Goal: Task Accomplishment & Management: Use online tool/utility

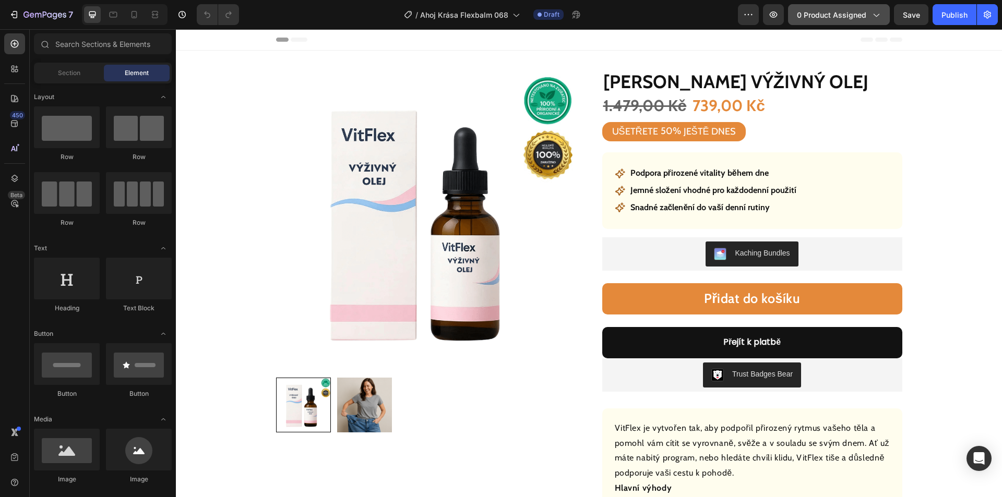
click at [842, 19] on button "0 product assigned" at bounding box center [839, 14] width 102 height 21
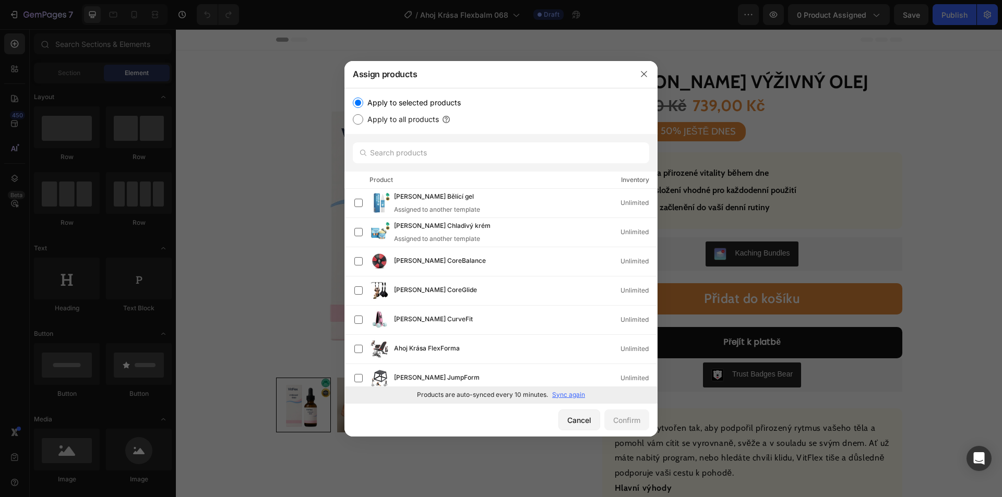
click at [571, 392] on p "Sync again" at bounding box center [568, 394] width 33 height 9
click at [465, 149] on input "text" at bounding box center [501, 152] width 296 height 21
paste input "[PERSON_NAME] zklidňující gel"
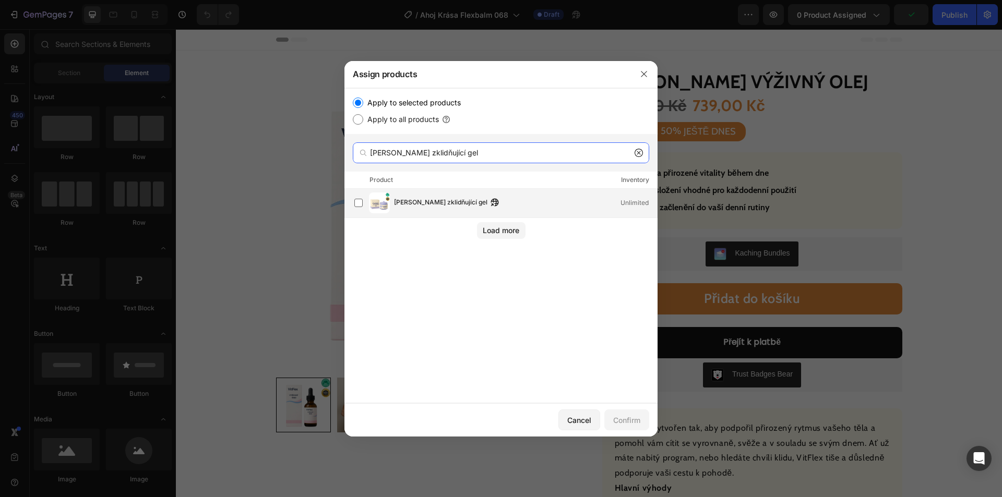
type input "[PERSON_NAME] zklidňující gel"
click at [446, 203] on span "[PERSON_NAME] zklidňující gel" at bounding box center [440, 202] width 93 height 11
click at [626, 420] on div "Confirm" at bounding box center [626, 420] width 27 height 11
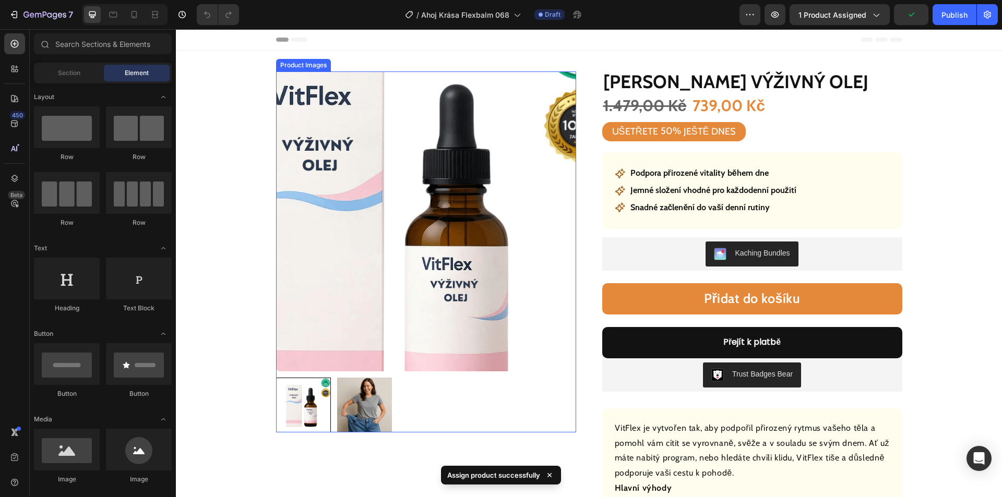
click at [445, 209] on img at bounding box center [426, 221] width 300 height 300
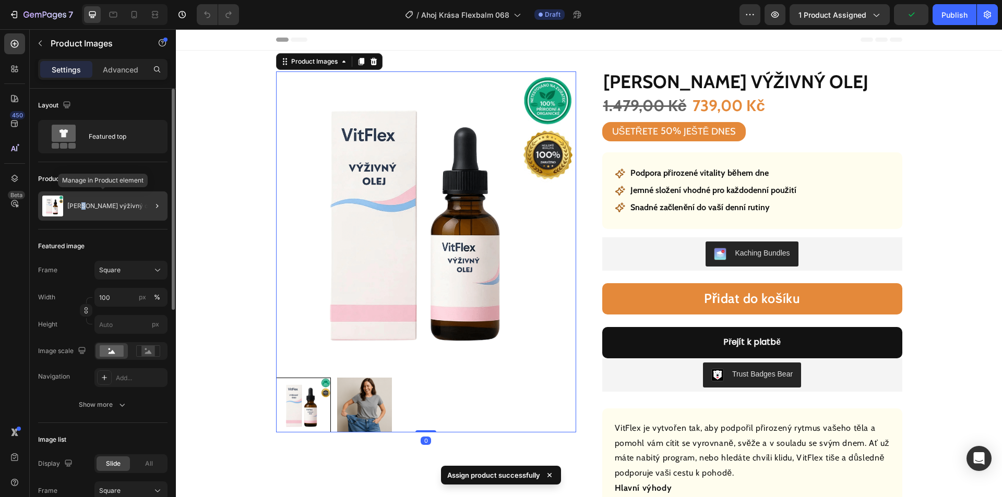
click at [81, 209] on div "[PERSON_NAME] výživný olej" at bounding box center [102, 205] width 129 height 29
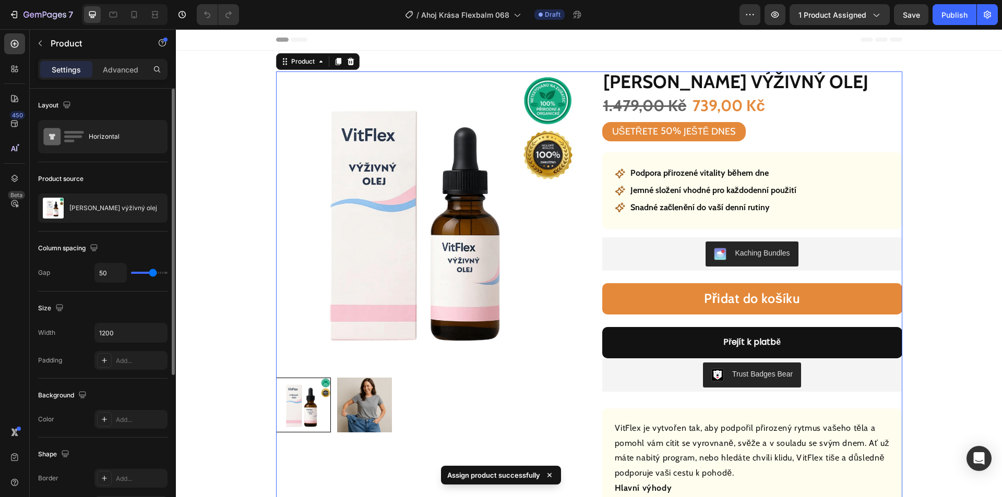
click at [99, 205] on p "[PERSON_NAME] výživný olej" at bounding box center [113, 208] width 88 height 7
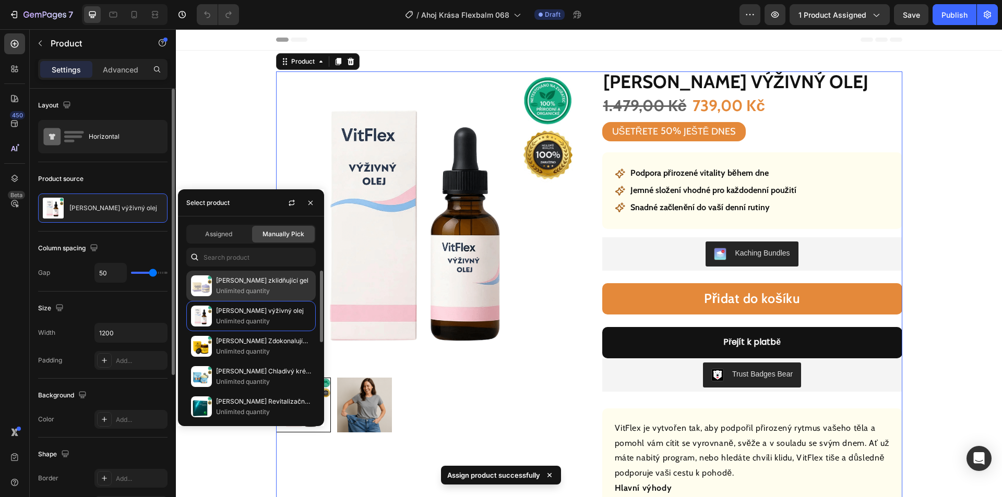
click at [223, 281] on p "[PERSON_NAME] zklidňující gel" at bounding box center [263, 280] width 95 height 10
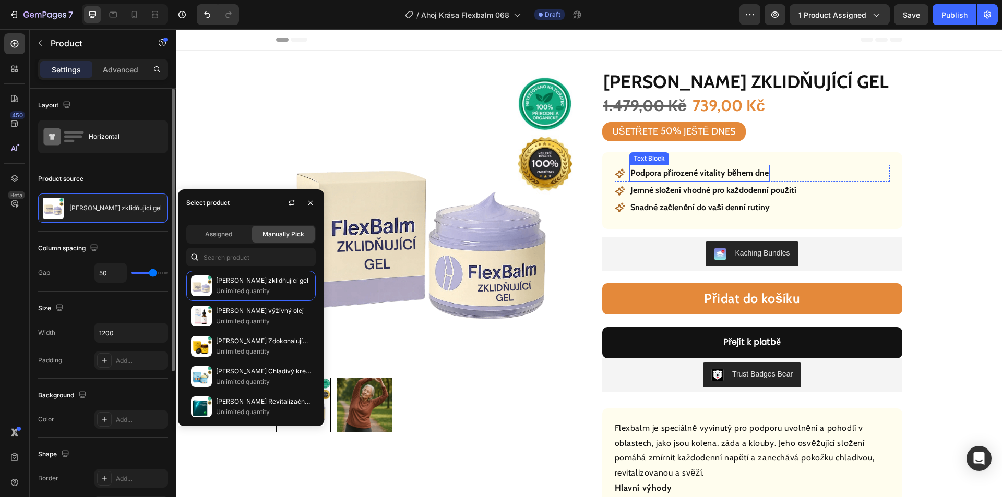
click at [680, 179] on p "Podpora přirozené vitality během dne" at bounding box center [699, 173] width 138 height 15
click at [680, 177] on p "Podpora přirozené vitality během dne" at bounding box center [699, 173] width 138 height 15
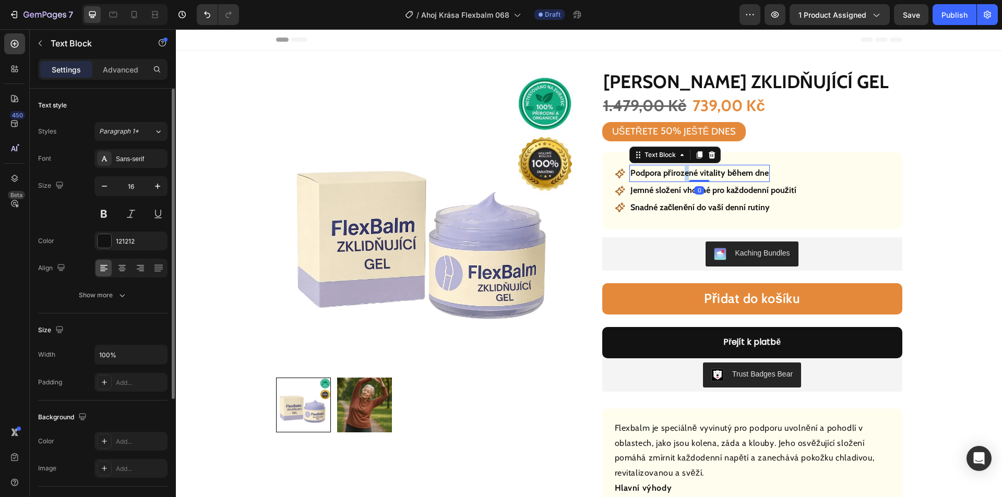
click at [682, 176] on p "Podpora přirozené vitality během dne" at bounding box center [699, 173] width 138 height 15
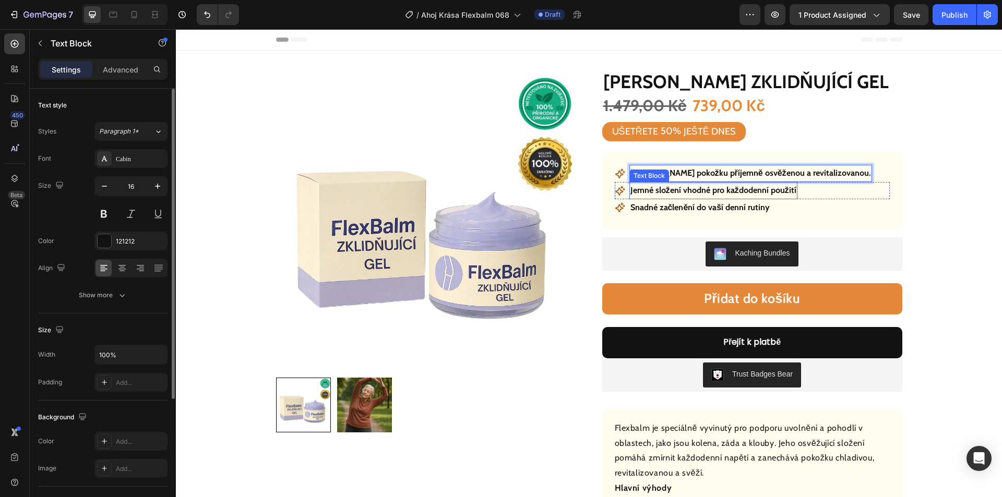
click at [676, 188] on p "Jemné složení vhodné pro každodenní použití" at bounding box center [713, 190] width 166 height 15
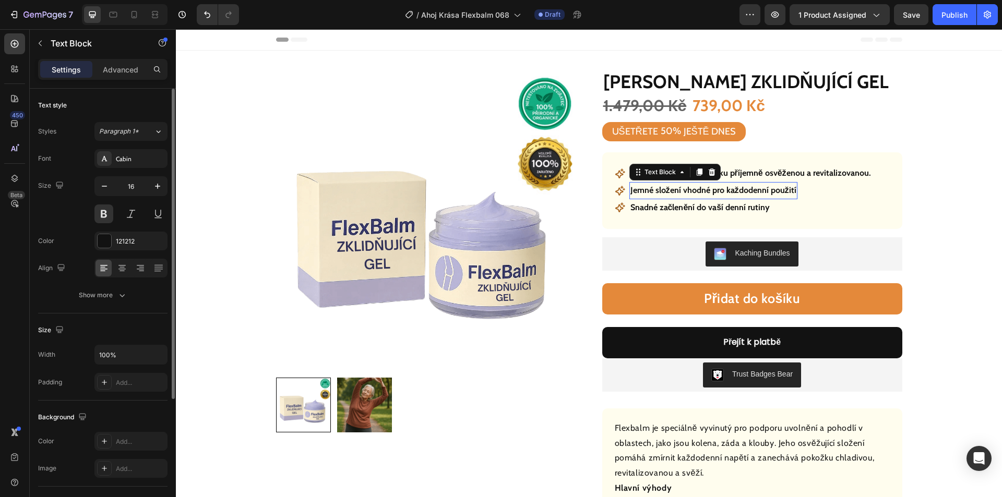
click at [676, 188] on p "Jemné složení vhodné pro každodenní použití" at bounding box center [713, 190] width 166 height 15
click at [710, 206] on p "Snadné začlenění do vaší denní rutiny" at bounding box center [700, 207] width 140 height 15
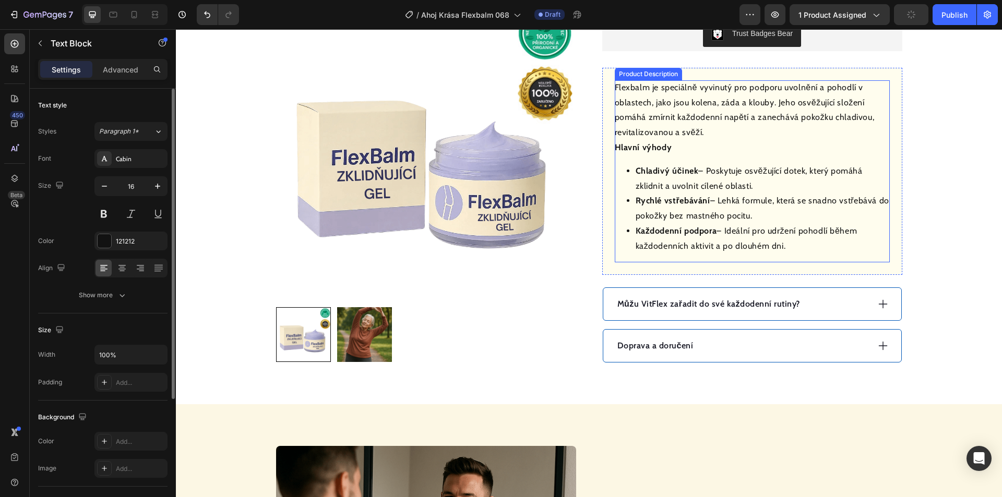
scroll to position [417, 0]
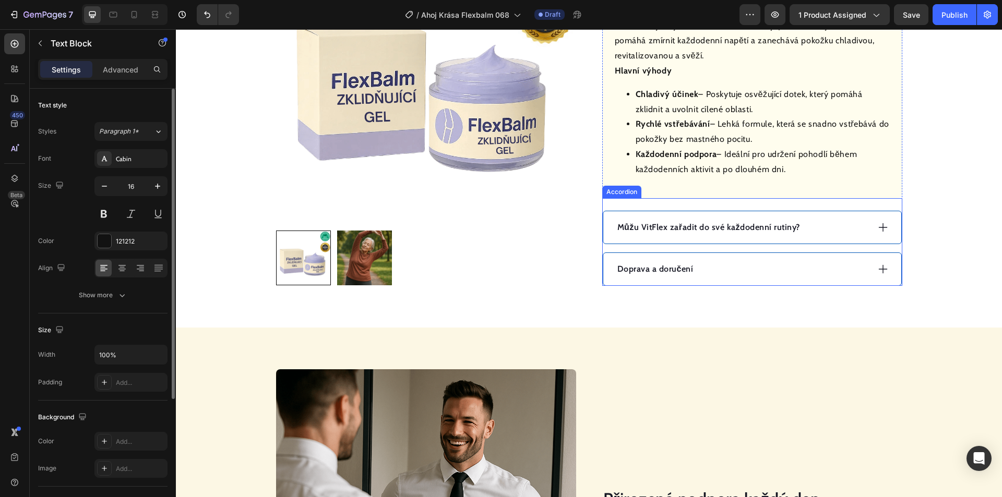
click at [844, 231] on div "Můžu VitFlex zařadit do své každodenní rutiny?" at bounding box center [742, 228] width 253 height 16
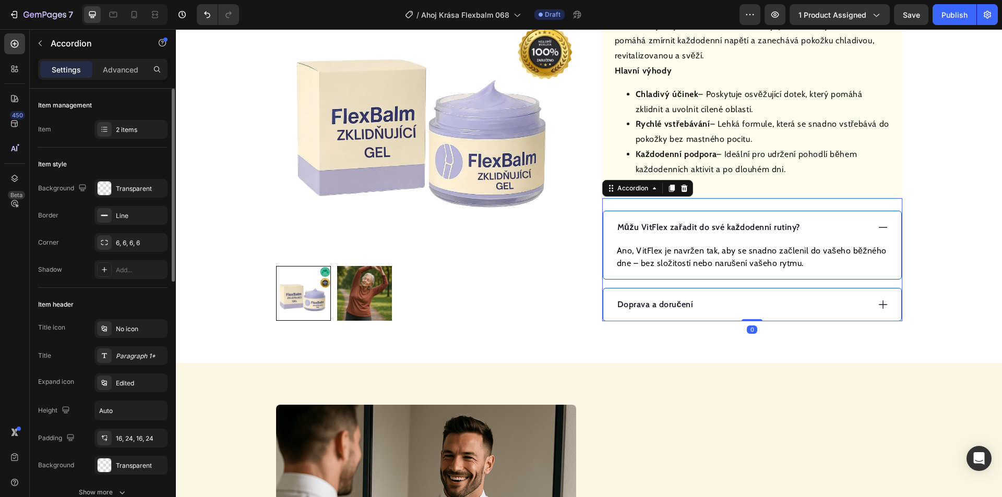
click at [730, 226] on p "Můžu VitFlex zařadit do své každodenní rutiny?" at bounding box center [708, 227] width 183 height 13
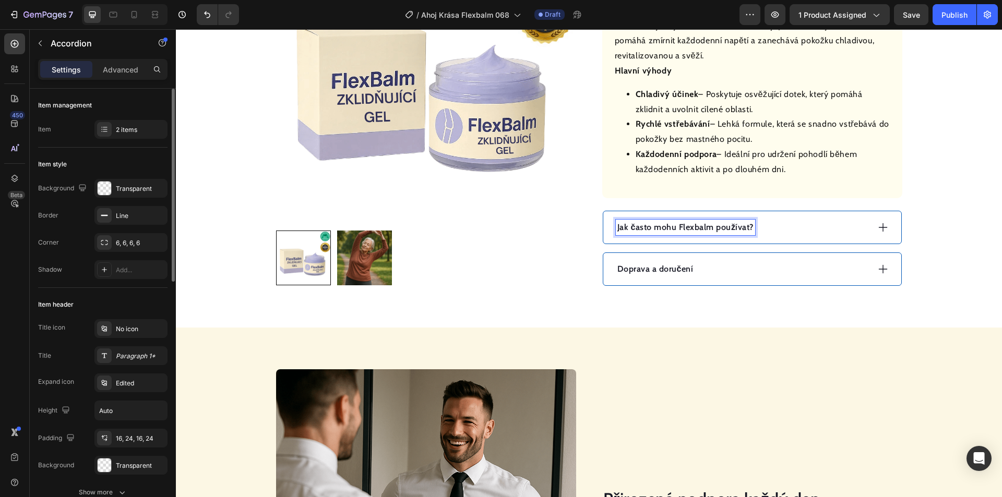
click at [790, 223] on div "Jak často mohu Flexbalm používat?" at bounding box center [742, 228] width 253 height 16
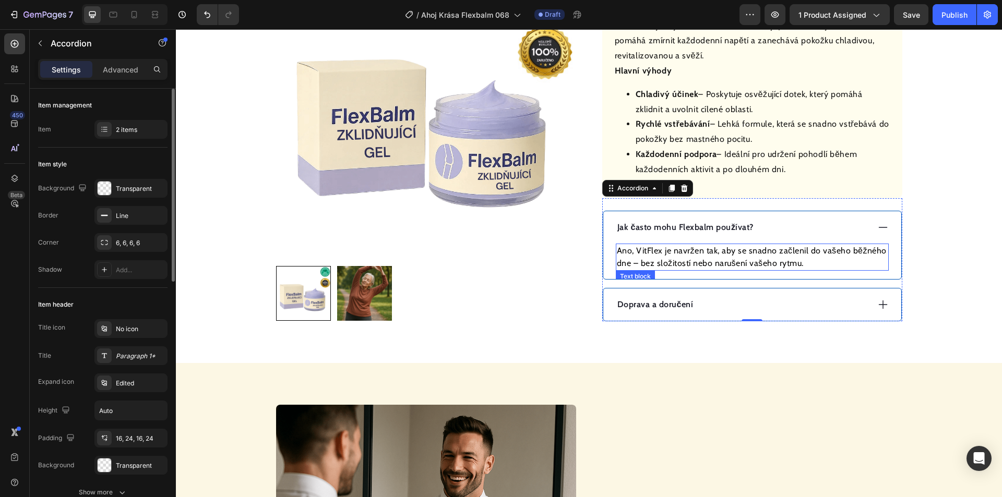
click at [703, 250] on p "Ano, VitFlex je navržen tak, aby se snadno začlenil do vašeho běžného dne – bez…" at bounding box center [752, 257] width 271 height 25
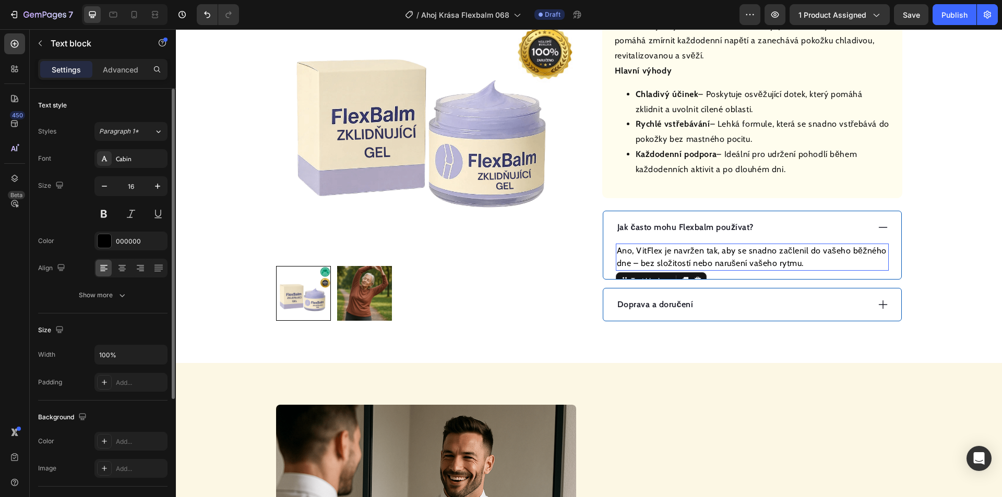
click at [703, 251] on p "Ano, VitFlex je navržen tak, aby se snadno začlenil do vašeho běžného dne – bez…" at bounding box center [752, 257] width 271 height 25
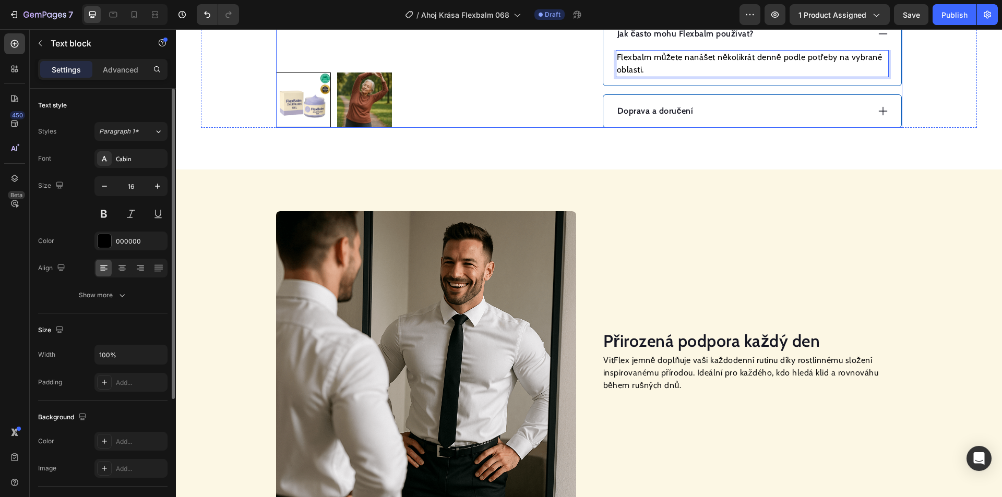
scroll to position [626, 0]
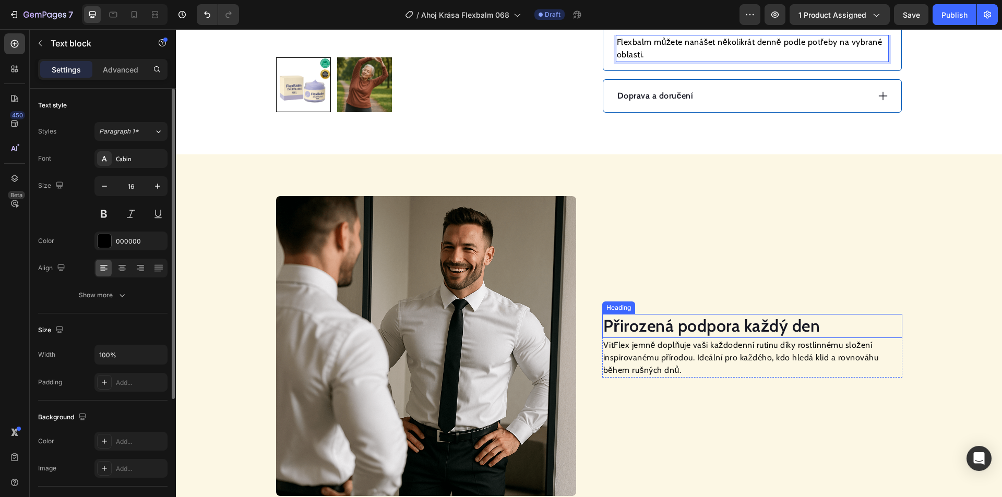
click at [640, 325] on h2 "Přirozená podpora každý den" at bounding box center [752, 326] width 300 height 24
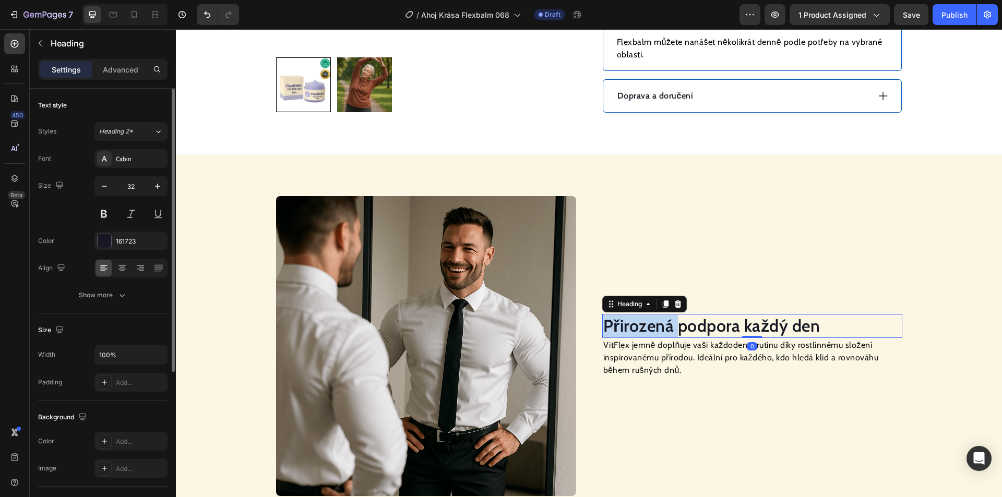
click at [640, 325] on h2 "Přirozená podpora každý den" at bounding box center [752, 326] width 300 height 24
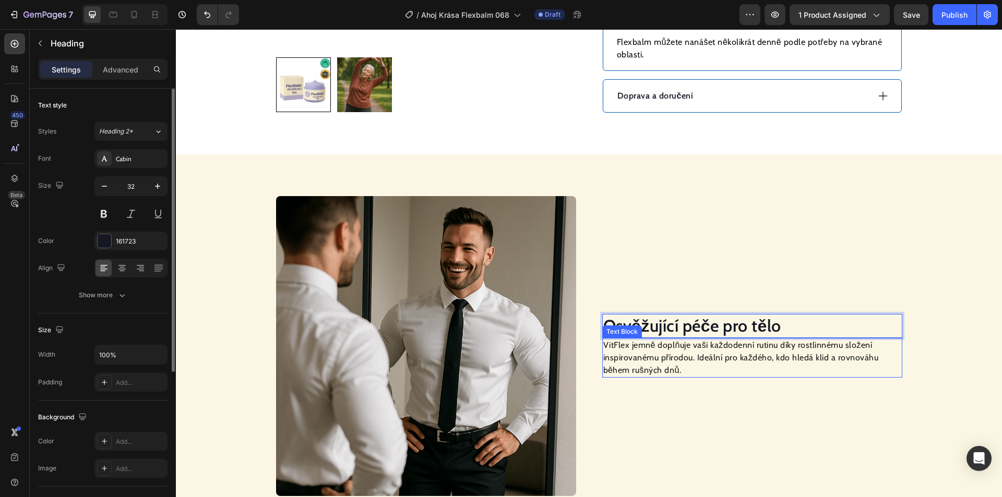
click at [631, 358] on p "VitFlex jemně doplňuje vaši každodenní rutinu díky rostlinnému složení inspirov…" at bounding box center [752, 358] width 298 height 38
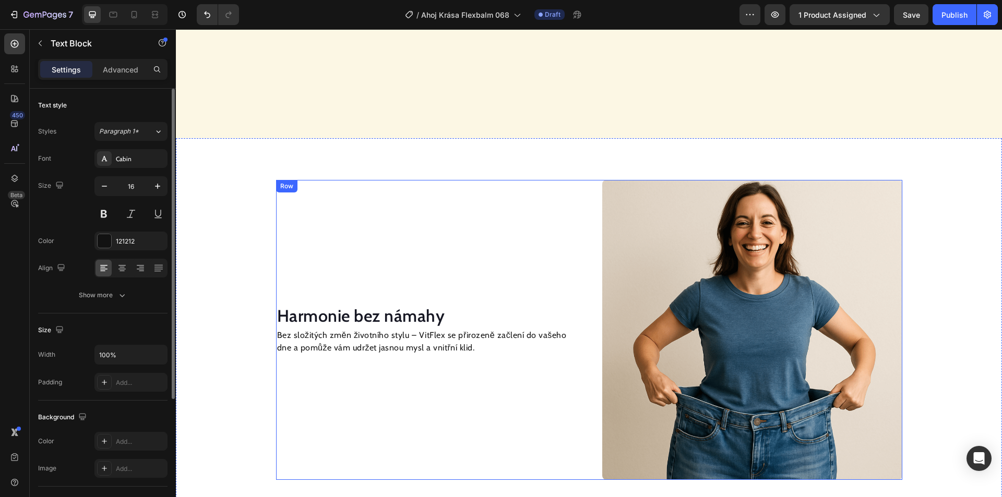
scroll to position [1154, 0]
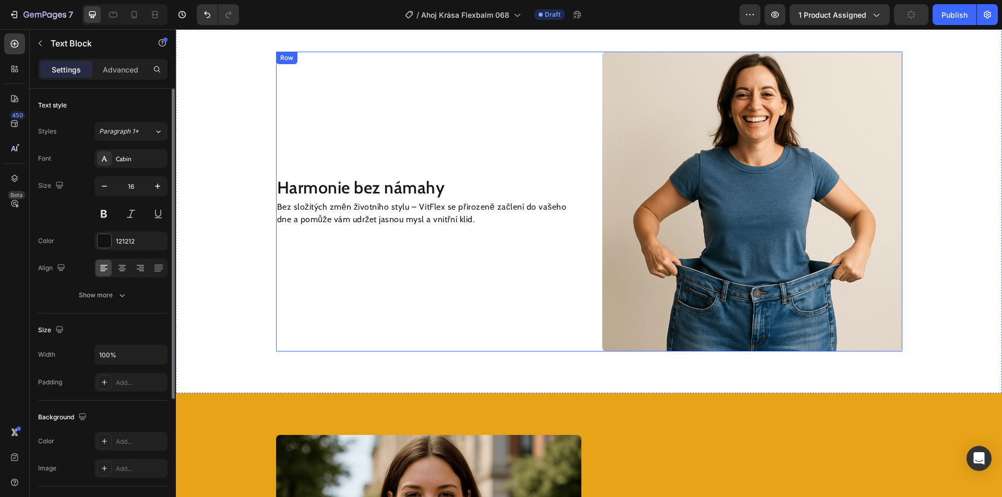
click at [416, 183] on h2 "Harmonie bez námahy" at bounding box center [426, 188] width 300 height 24
click at [408, 190] on h2 "Harmonie bez námahy" at bounding box center [426, 188] width 300 height 24
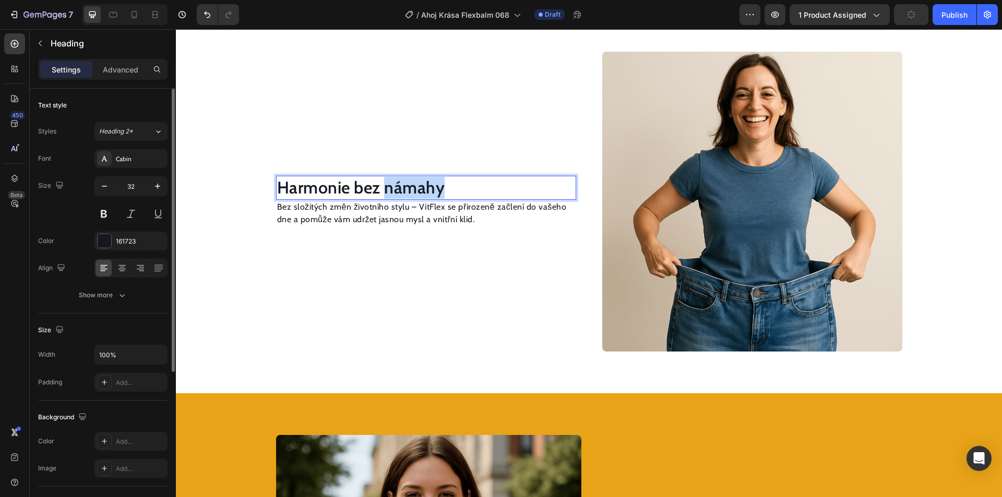
click at [408, 190] on p "Harmonie bez námahy" at bounding box center [426, 188] width 298 height 22
click at [388, 211] on p "Bez složitých změn životního stylu – VitFlex se přirozeně začlení do vašeho dne…" at bounding box center [426, 213] width 298 height 25
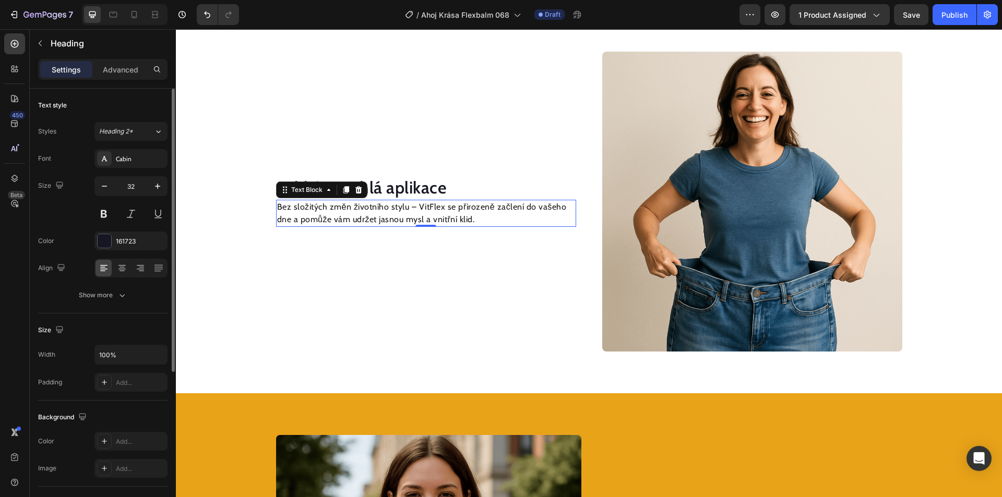
click at [388, 211] on p "Bez složitých změn životního stylu – VitFlex se přirozeně začlení do vašeho dne…" at bounding box center [426, 213] width 298 height 25
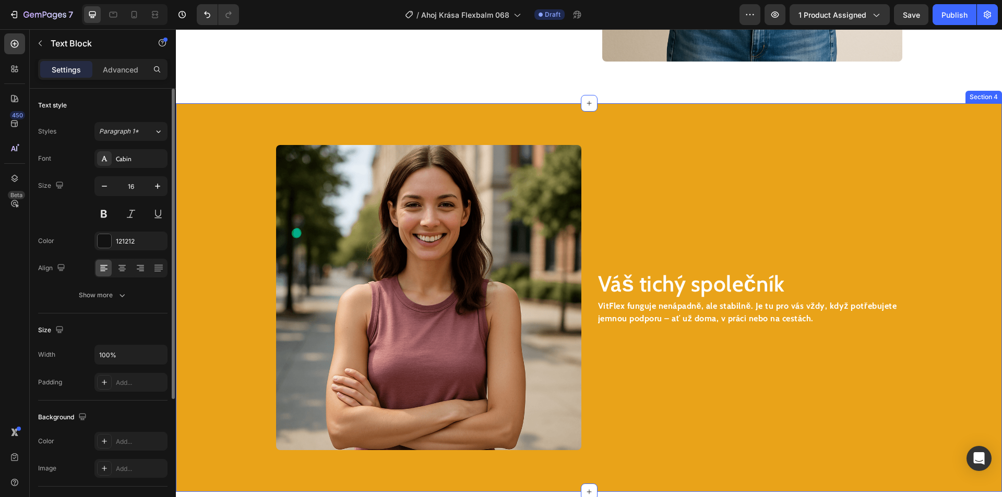
scroll to position [1467, 0]
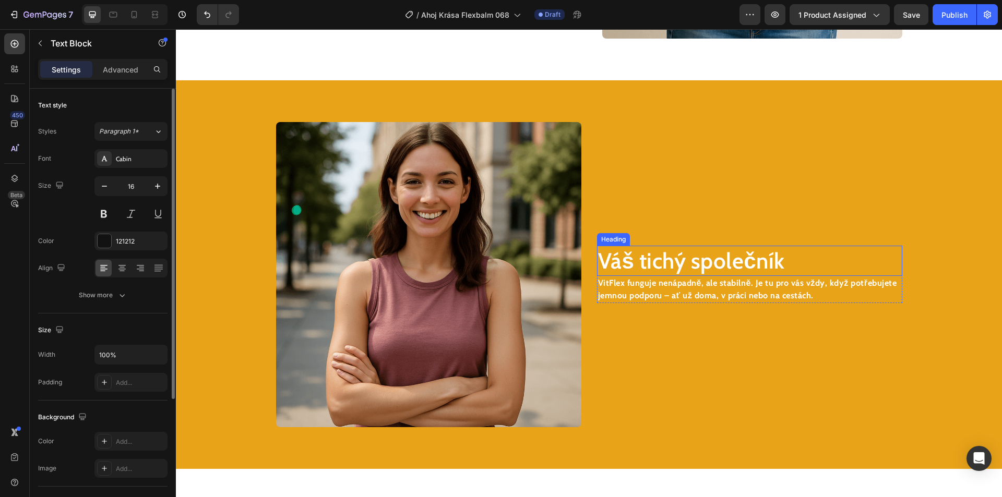
click at [666, 260] on h2 "Váš tichý společník" at bounding box center [749, 261] width 305 height 31
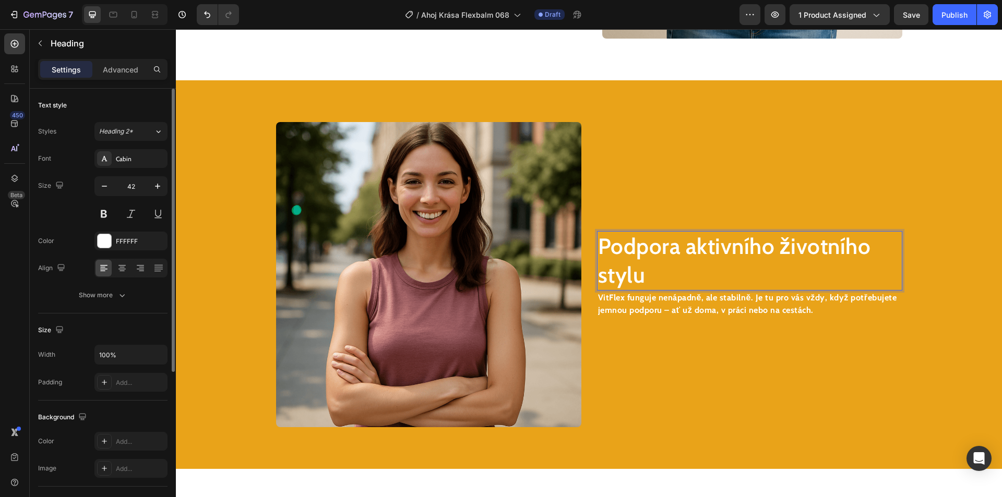
scroll to position [1453, 0]
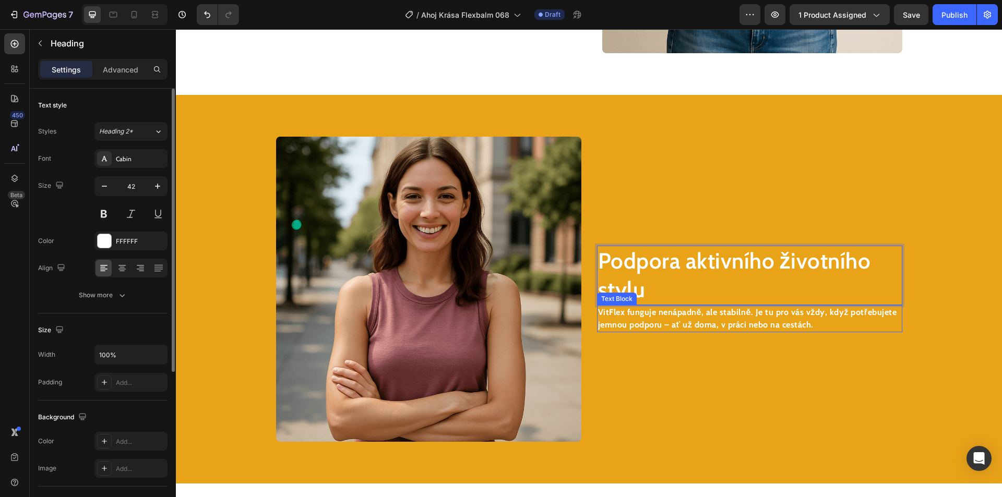
click at [731, 315] on strong "VitFlex funguje nenápadně, ale stabilně. Je tu pro vás vždy, když potřebujete j…" at bounding box center [747, 318] width 299 height 22
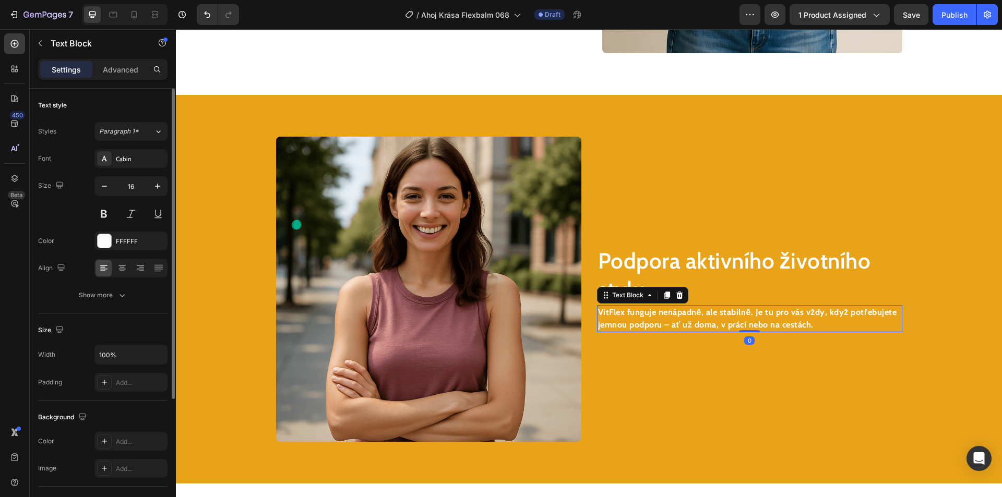
click at [731, 315] on strong "VitFlex funguje nenápadně, ale stabilně. Je tu pro vás vždy, když potřebujete j…" at bounding box center [747, 318] width 299 height 22
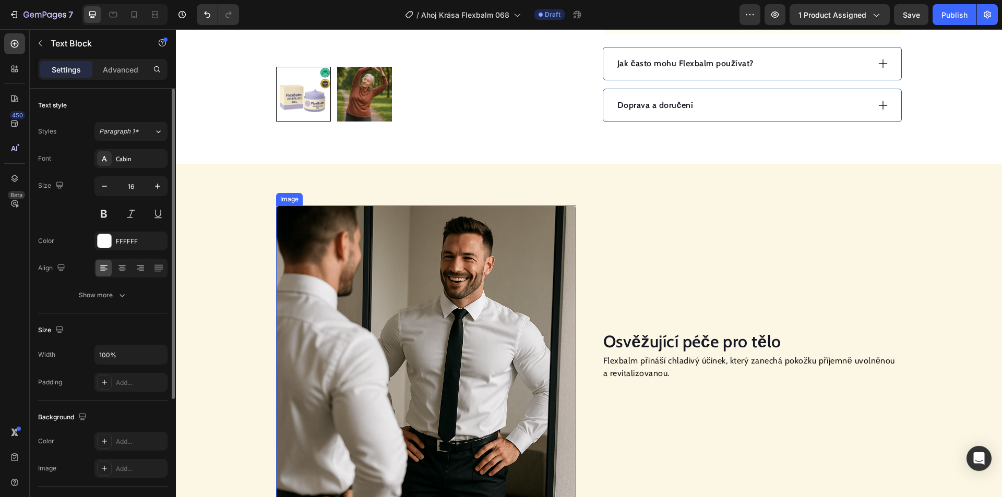
scroll to position [697, 0]
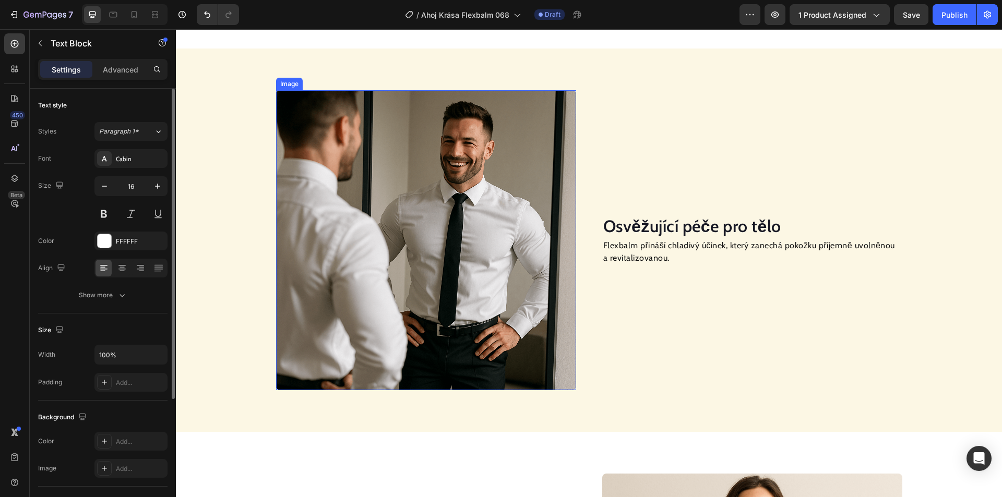
click at [371, 226] on img at bounding box center [426, 240] width 300 height 300
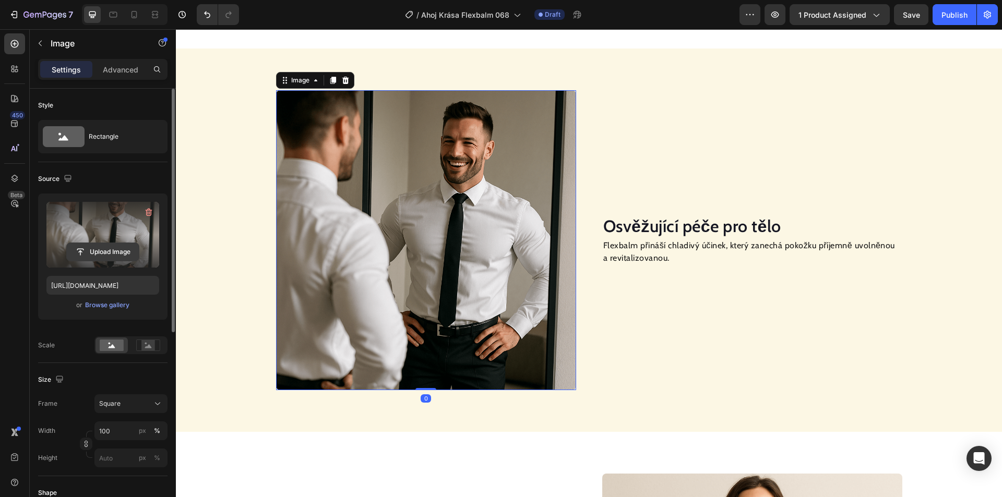
click at [97, 246] on input "file" at bounding box center [103, 252] width 72 height 18
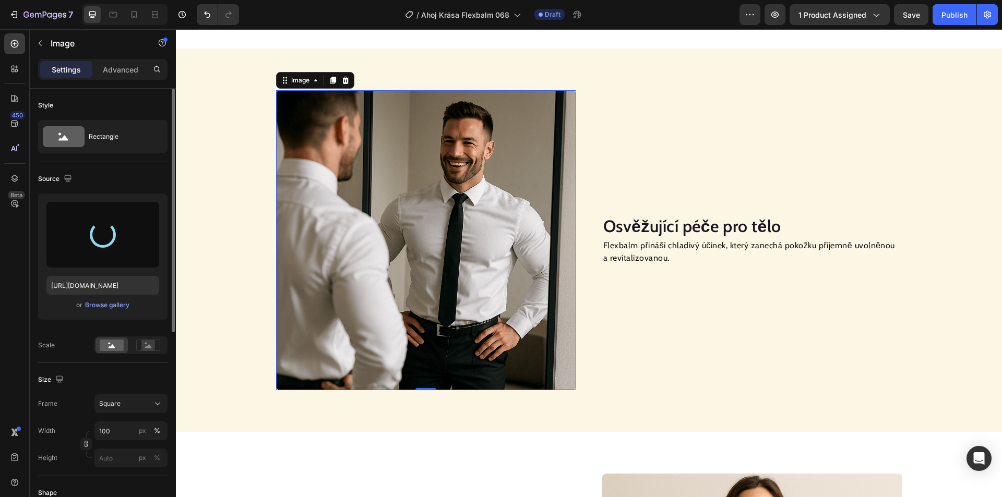
type input "[URL][DOMAIN_NAME]"
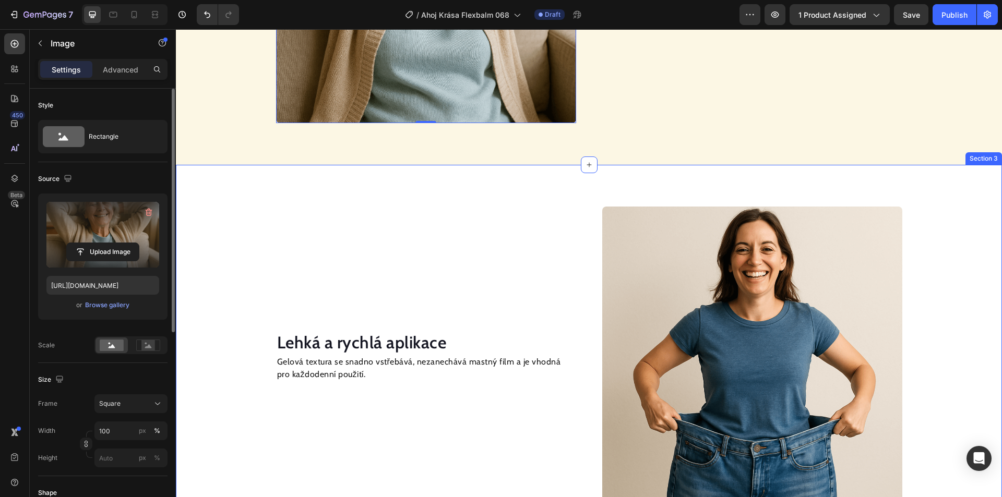
scroll to position [1010, 0]
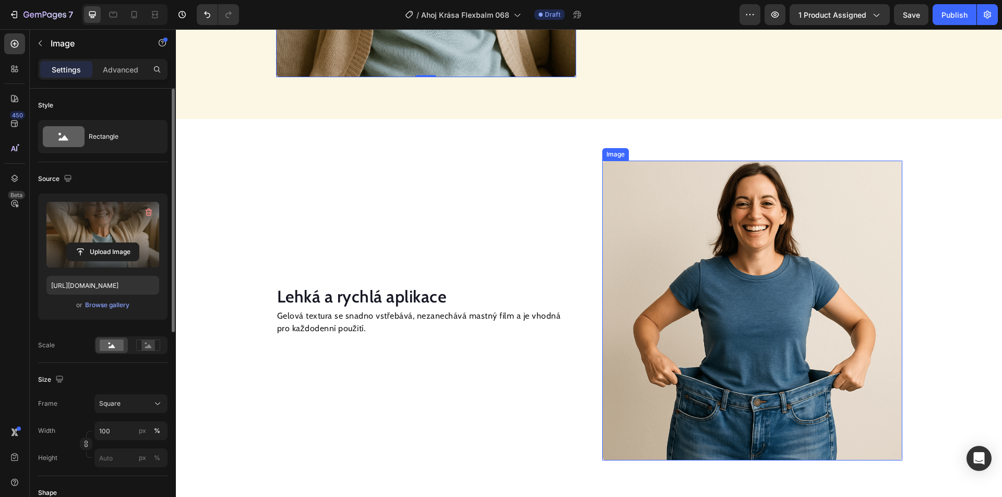
click at [735, 261] on img at bounding box center [752, 311] width 300 height 300
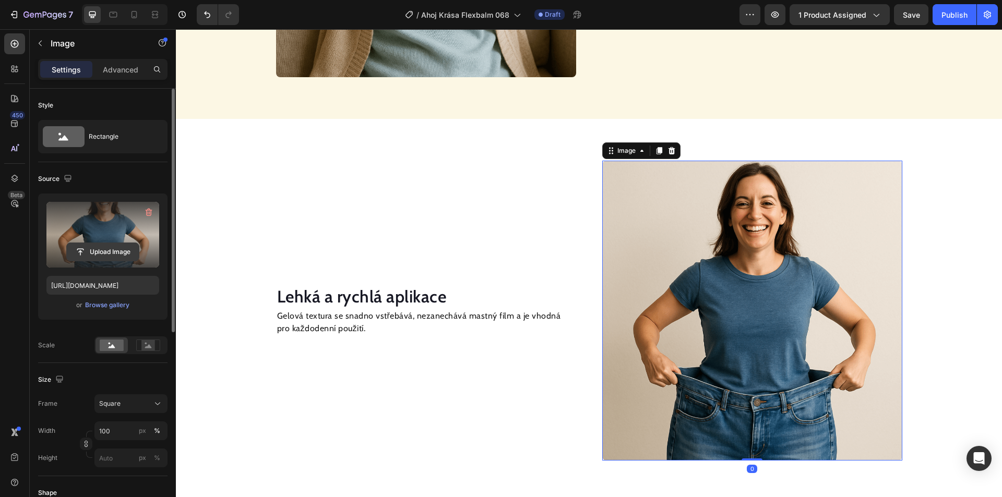
click at [97, 254] on input "file" at bounding box center [103, 252] width 72 height 18
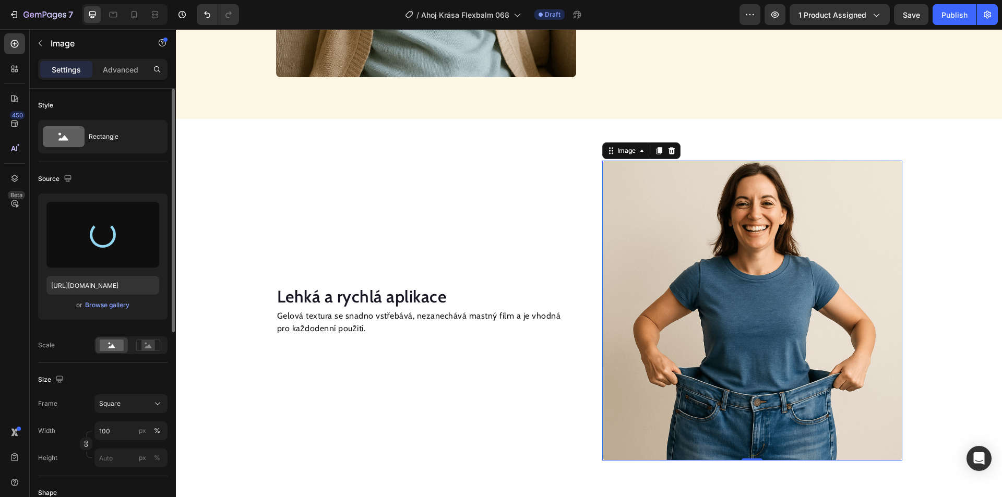
type input "[URL][DOMAIN_NAME]"
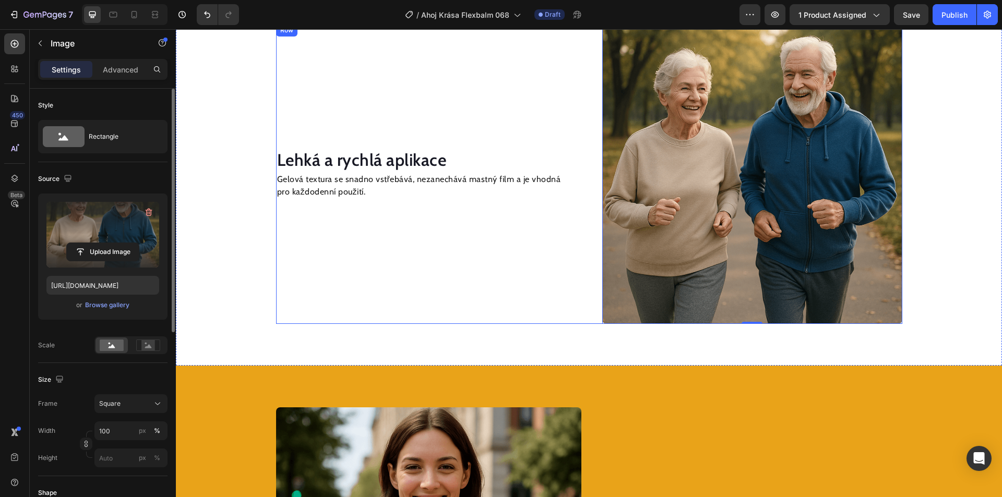
scroll to position [1270, 0]
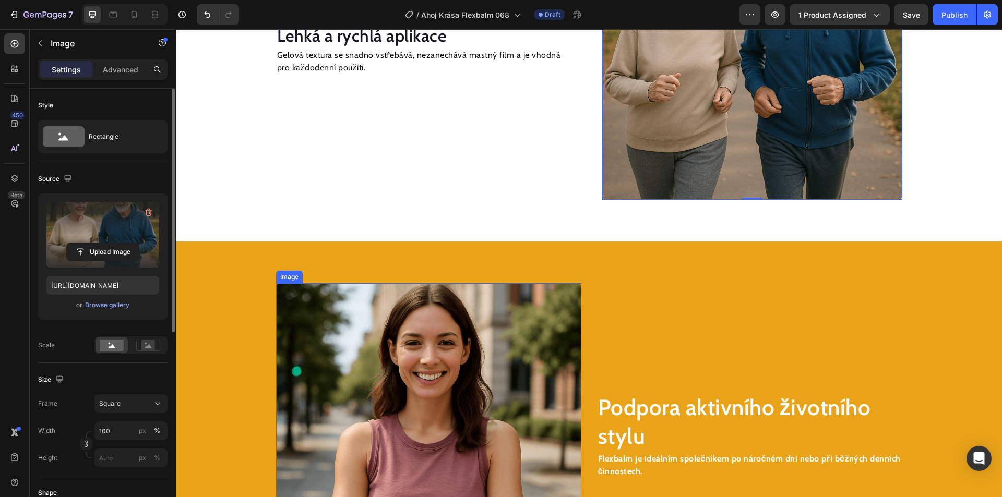
click at [419, 306] on img at bounding box center [428, 435] width 305 height 305
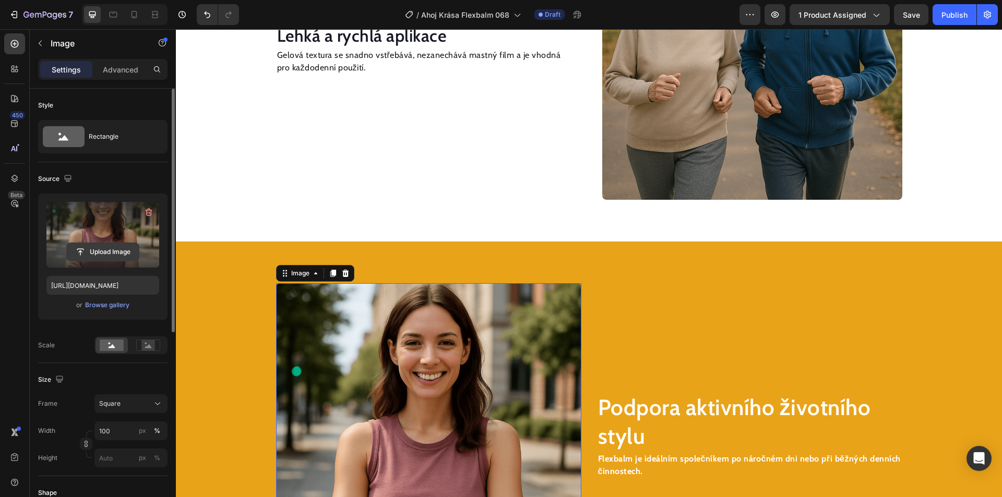
click at [123, 248] on input "file" at bounding box center [103, 252] width 72 height 18
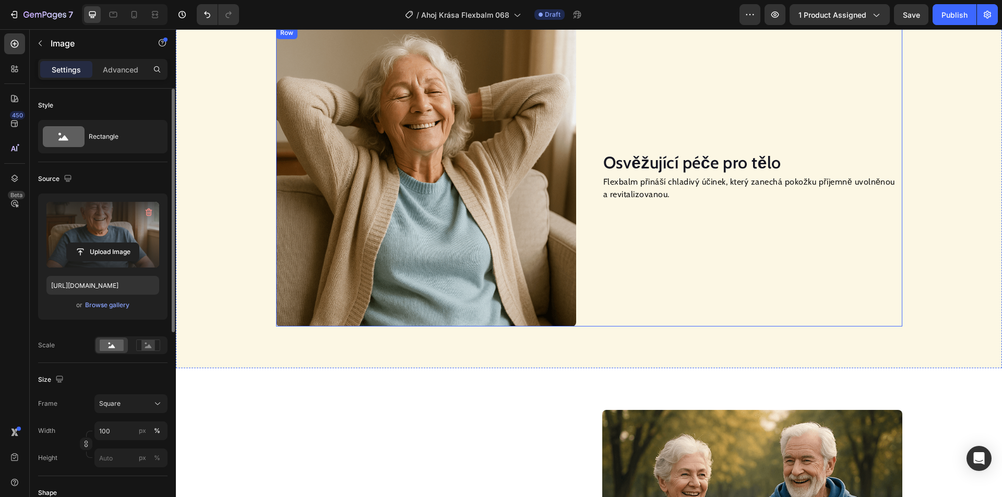
scroll to position [749, 0]
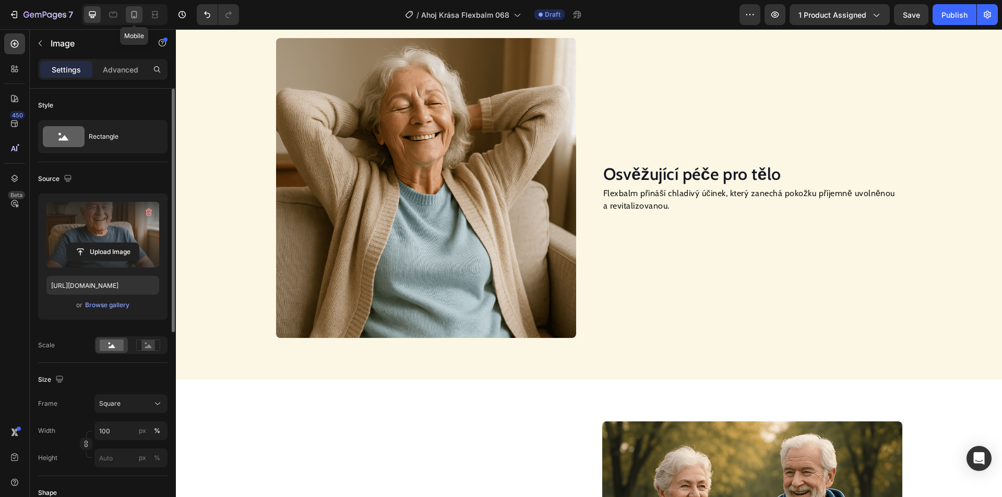
click at [135, 14] on icon at bounding box center [134, 14] width 10 height 10
type input "[URL][DOMAIN_NAME]"
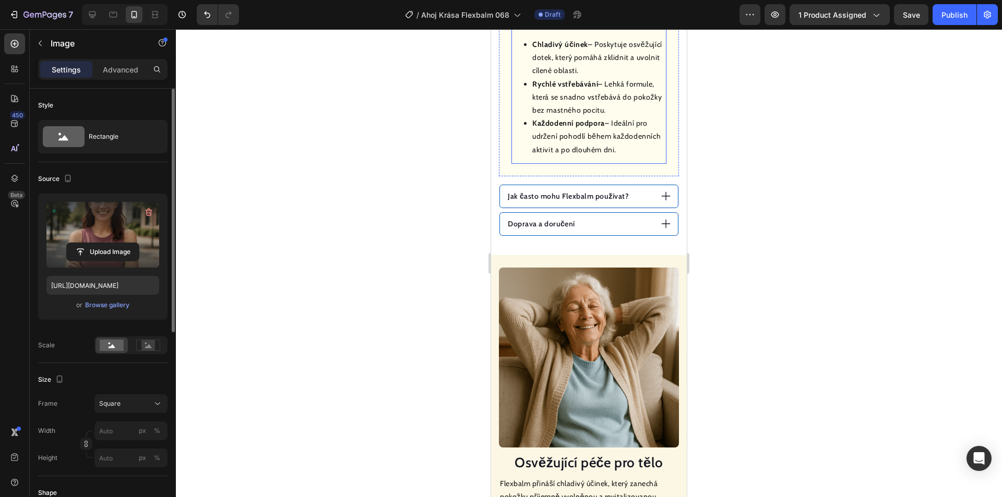
scroll to position [877, 0]
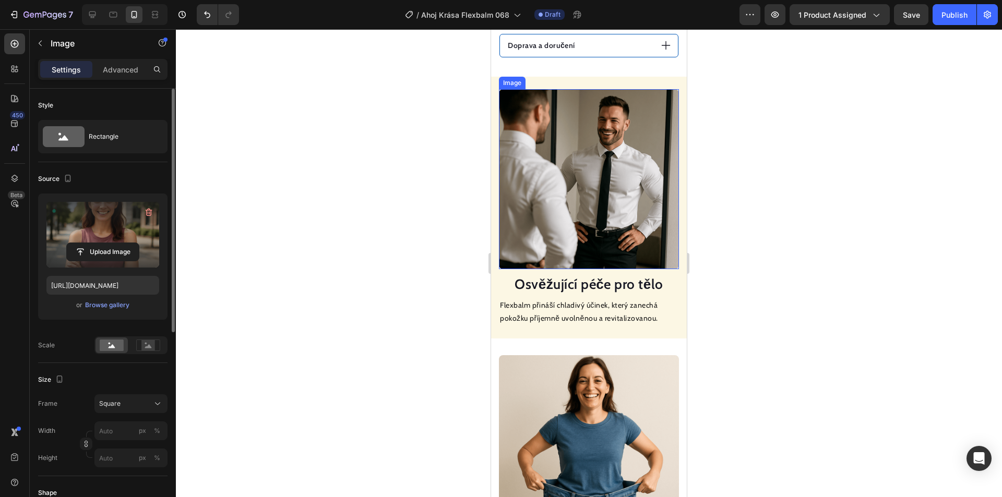
click at [570, 185] on img at bounding box center [589, 179] width 180 height 180
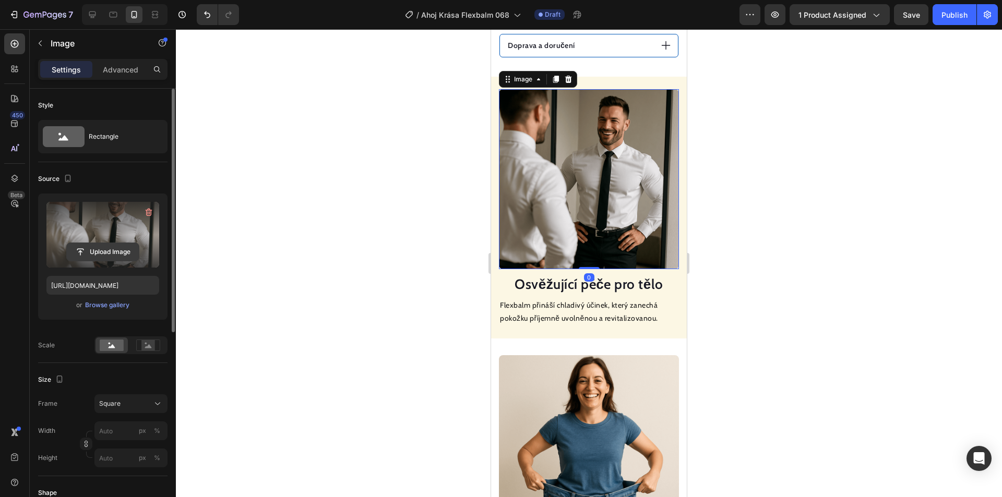
click at [104, 253] on input "file" at bounding box center [103, 252] width 72 height 18
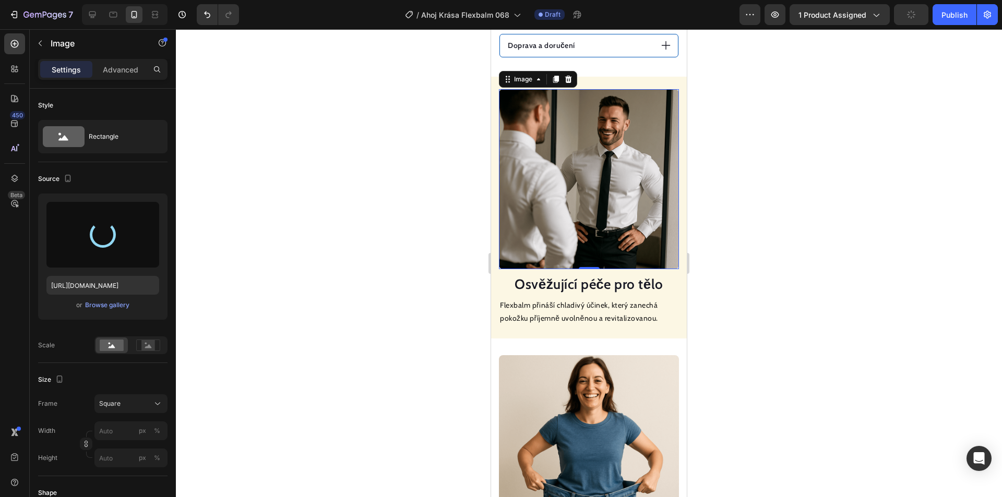
type input "[URL][DOMAIN_NAME]"
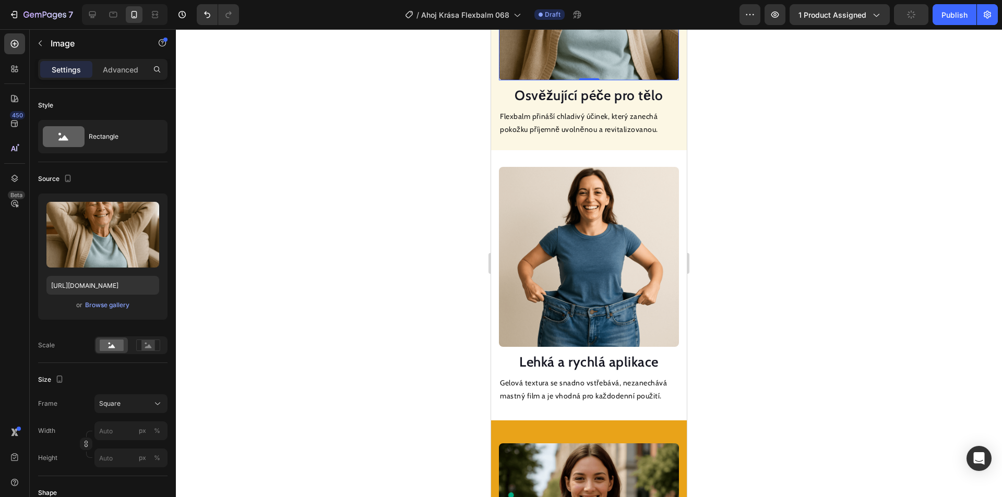
scroll to position [1086, 0]
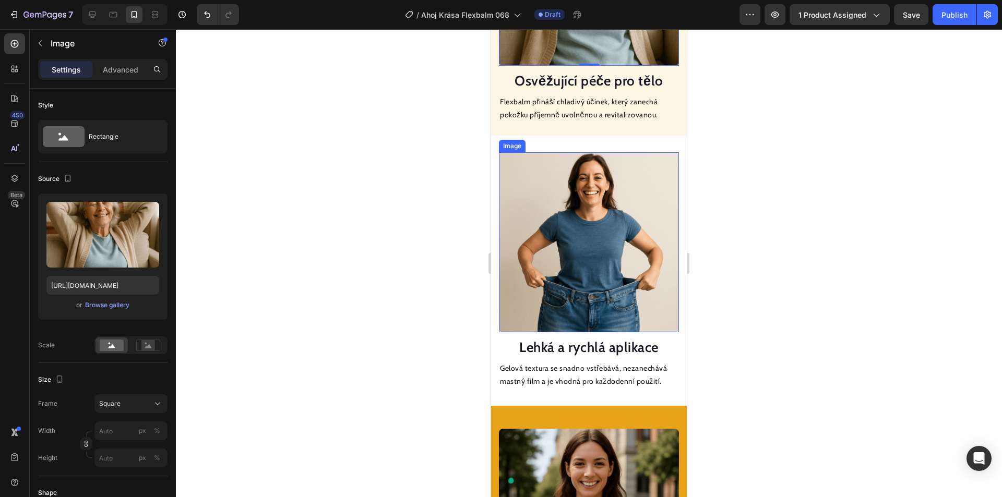
click at [580, 195] on img at bounding box center [589, 242] width 180 height 180
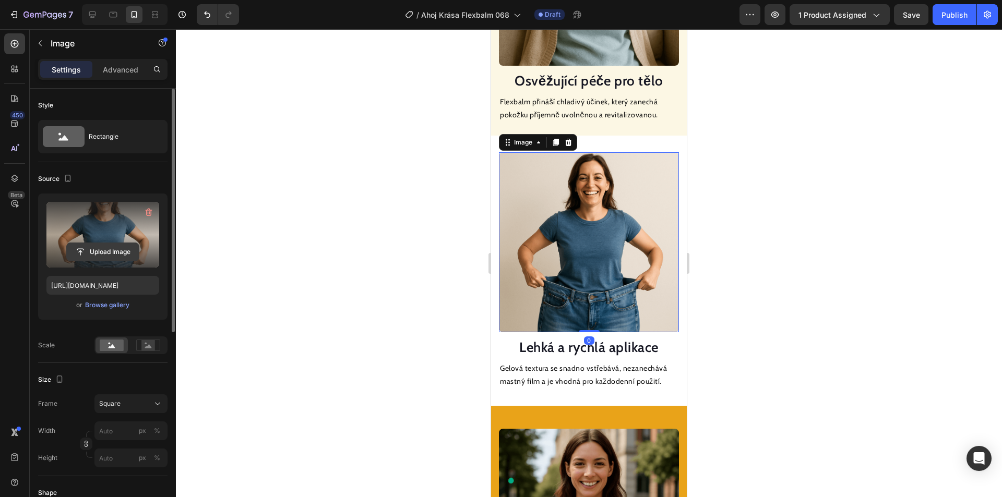
click at [112, 251] on input "file" at bounding box center [103, 252] width 72 height 18
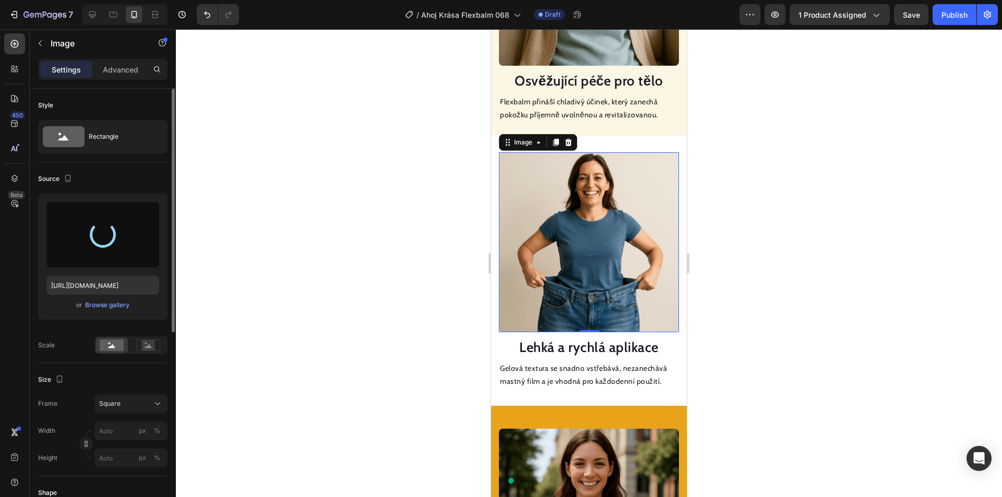
type input "[URL][DOMAIN_NAME]"
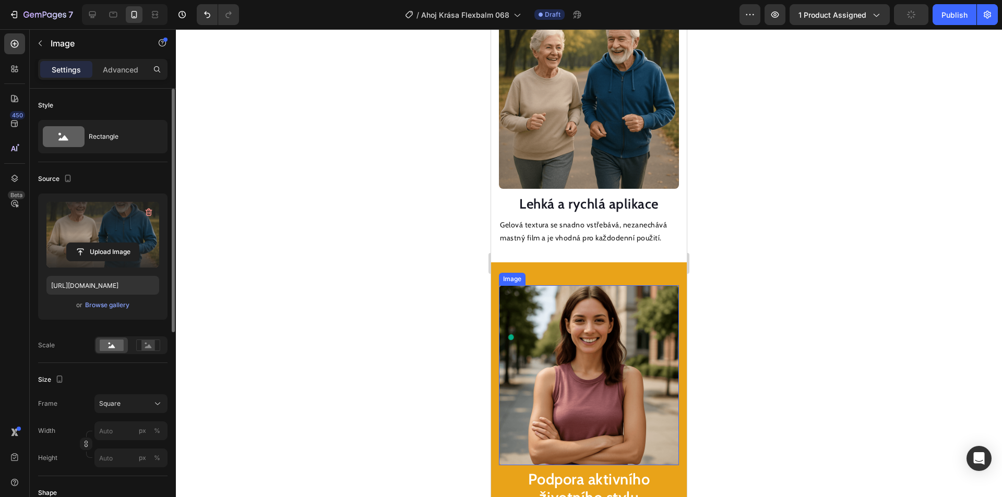
scroll to position [1399, 0]
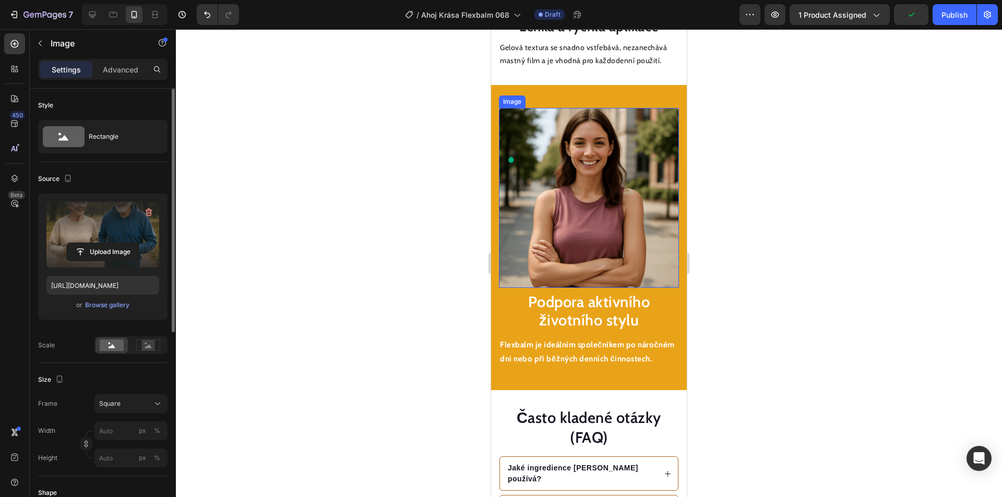
click at [591, 219] on img at bounding box center [589, 198] width 180 height 180
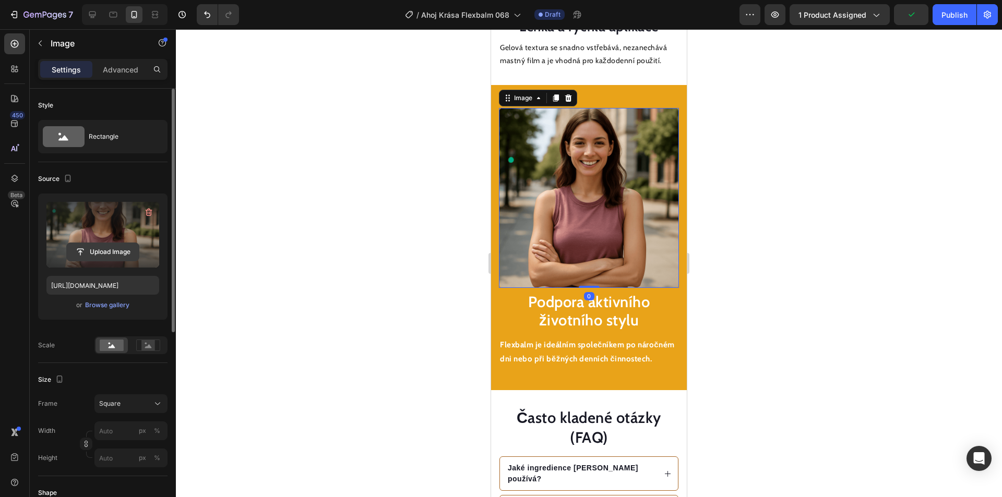
click at [127, 256] on input "file" at bounding box center [103, 252] width 72 height 18
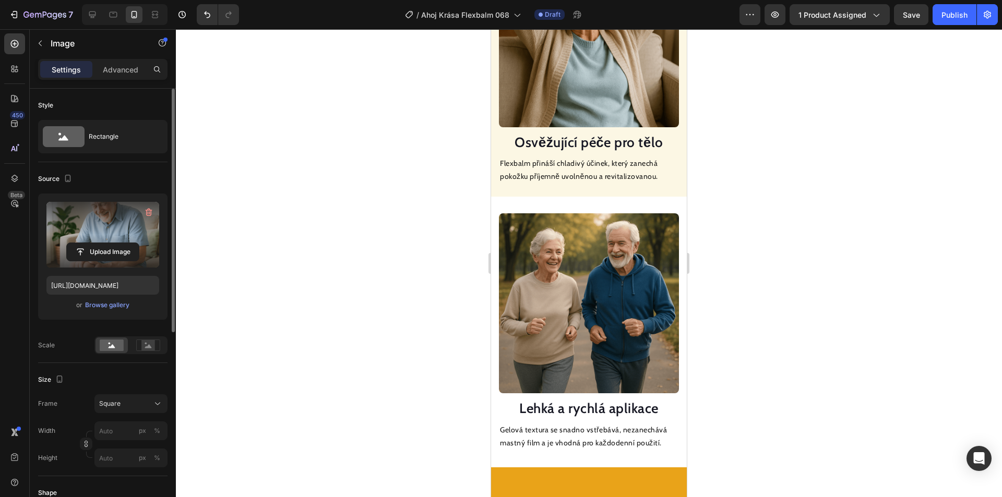
scroll to position [773, 0]
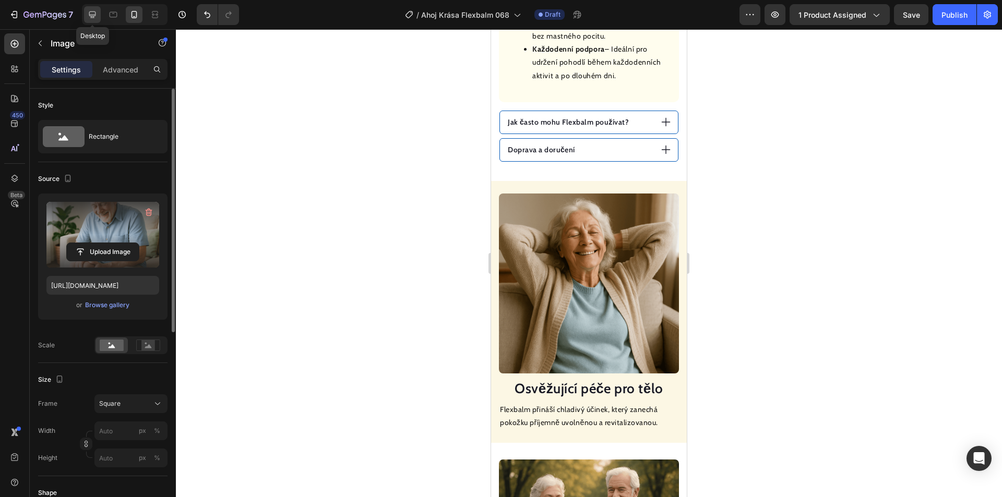
click at [93, 16] on icon at bounding box center [92, 14] width 7 height 7
type input "[URL][DOMAIN_NAME]"
type input "100"
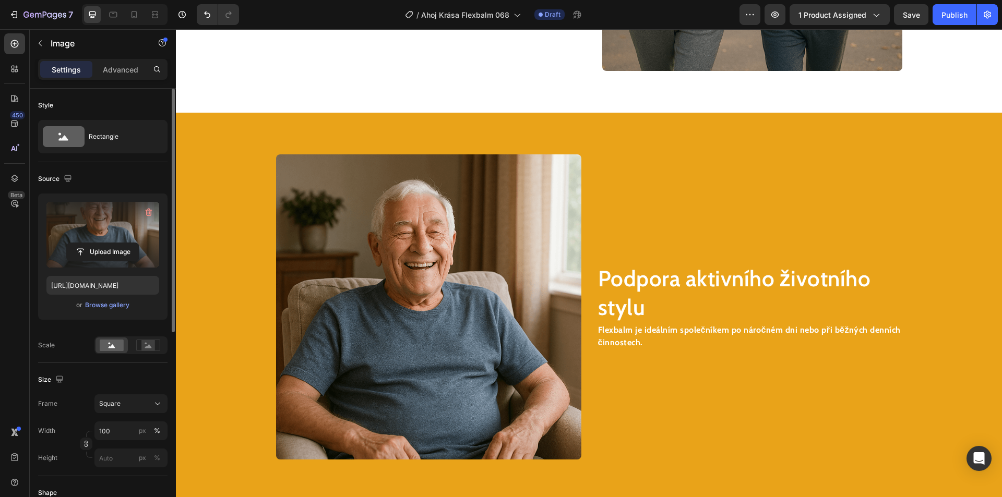
scroll to position [1515, 0]
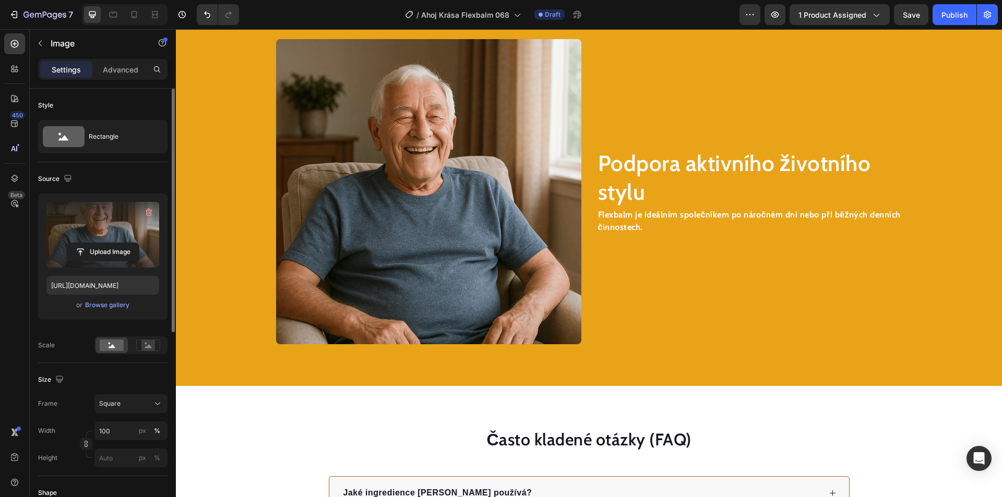
click at [428, 191] on img at bounding box center [428, 191] width 305 height 305
click at [108, 249] on input "file" at bounding box center [103, 252] width 72 height 18
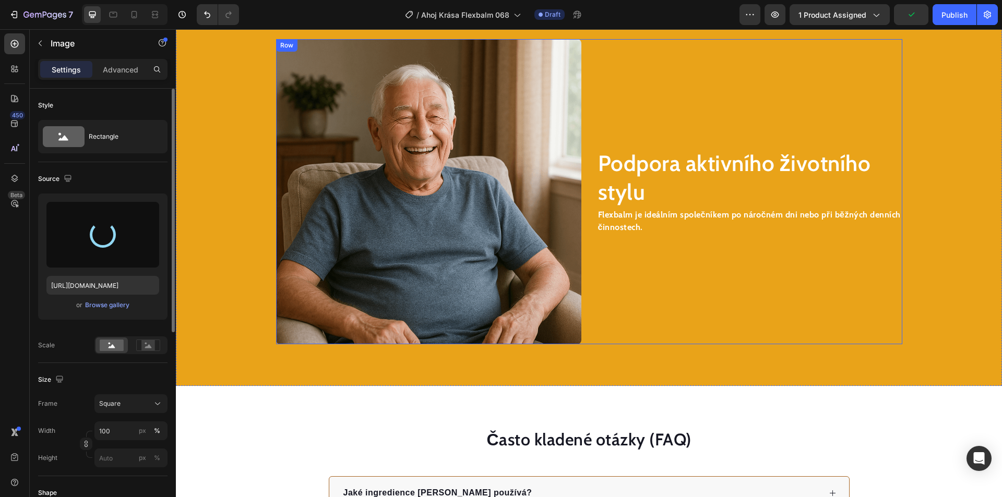
type input "[URL][DOMAIN_NAME]"
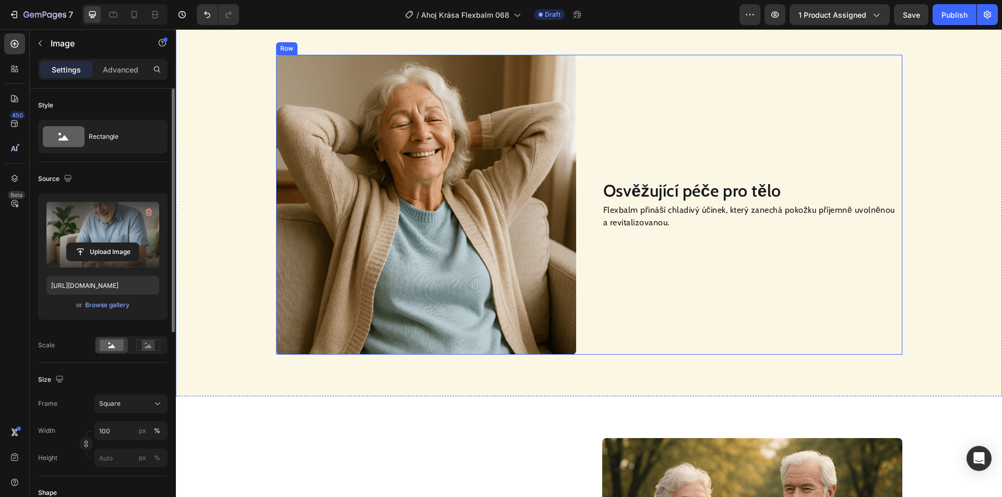
scroll to position [367, 0]
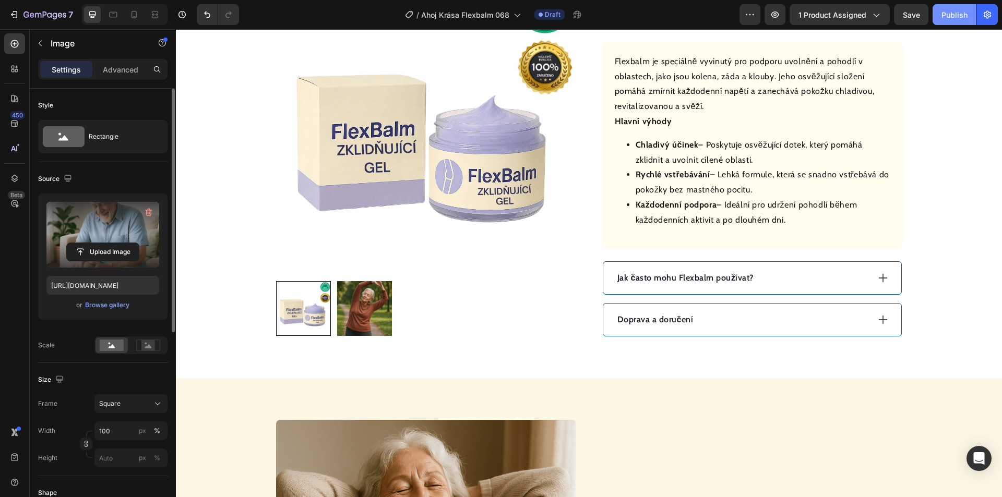
click at [953, 19] on div "Publish" at bounding box center [954, 14] width 26 height 11
